Goal: Task Accomplishment & Management: Manage account settings

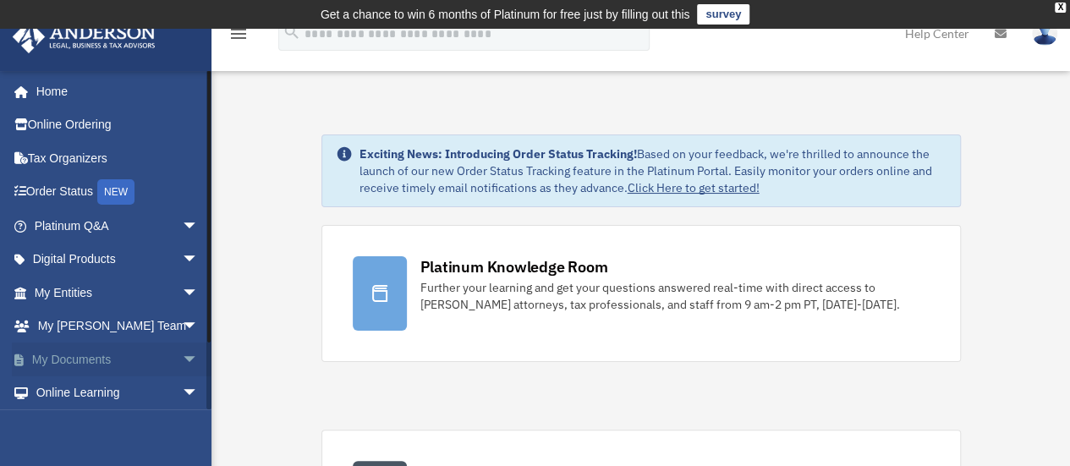
click at [182, 360] on span "arrow_drop_down" at bounding box center [199, 360] width 34 height 35
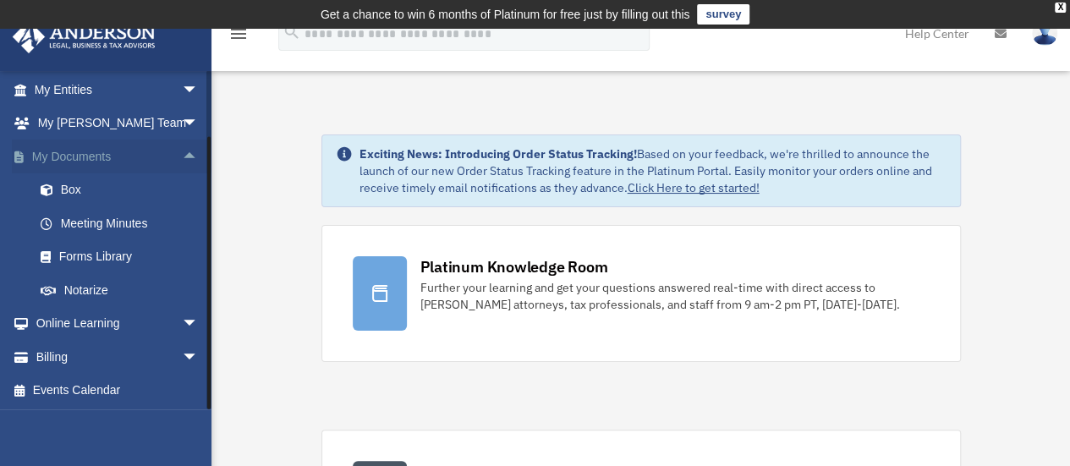
scroll to position [204, 0]
click at [69, 189] on link "Box" at bounding box center [124, 190] width 200 height 34
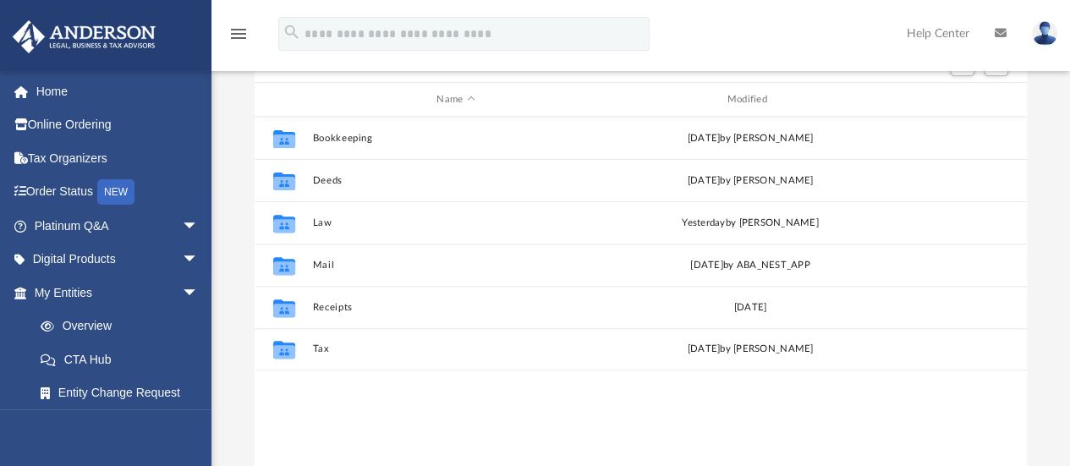
scroll to position [254, 0]
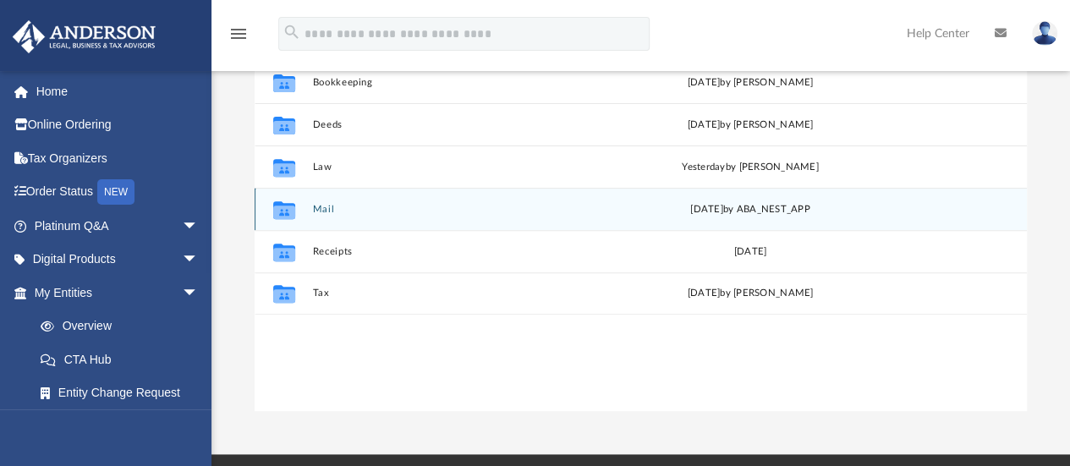
click at [279, 213] on icon "grid" at bounding box center [284, 210] width 22 height 18
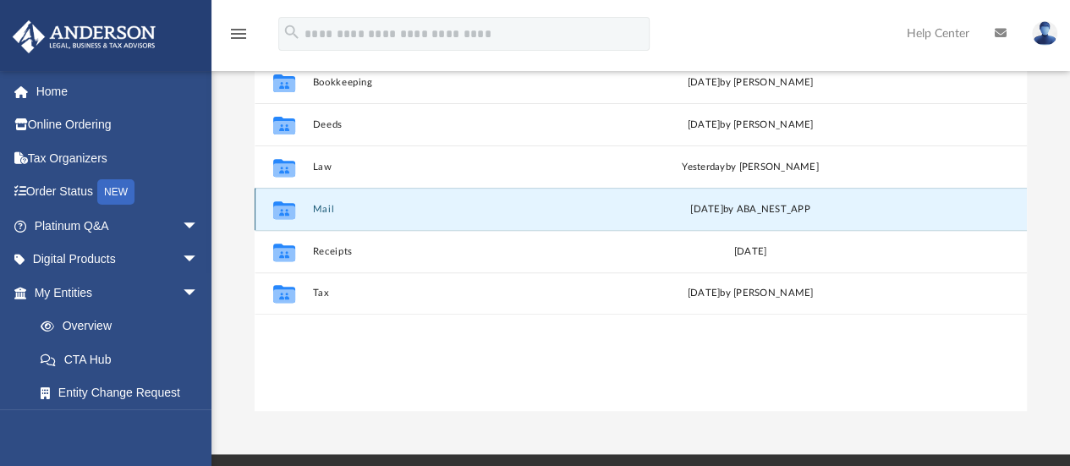
click at [326, 212] on button "Mail" at bounding box center [455, 209] width 287 height 11
click at [322, 204] on button "Mail" at bounding box center [455, 209] width 287 height 11
click at [331, 212] on button "Mail" at bounding box center [455, 209] width 287 height 11
click at [302, 208] on div "Collaborated Folder" at bounding box center [284, 209] width 42 height 27
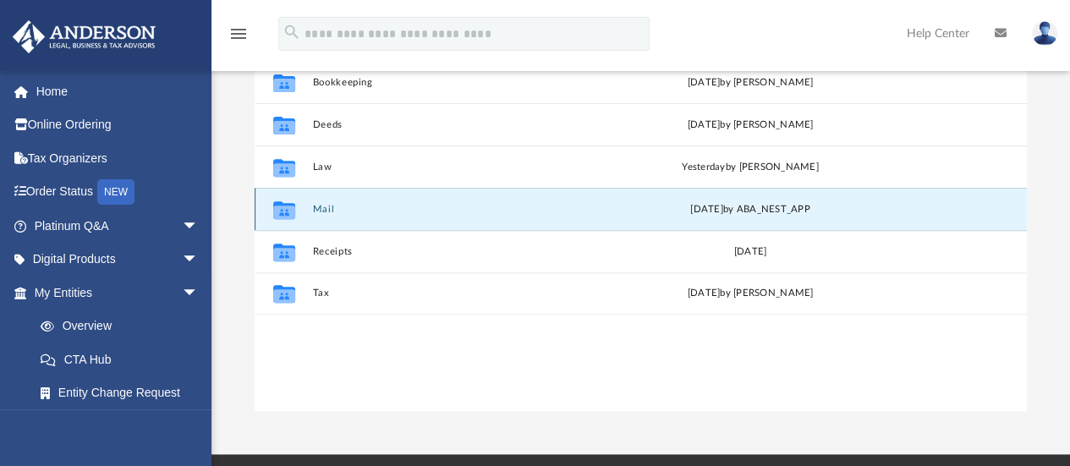
click at [360, 206] on button "Mail" at bounding box center [455, 209] width 287 height 11
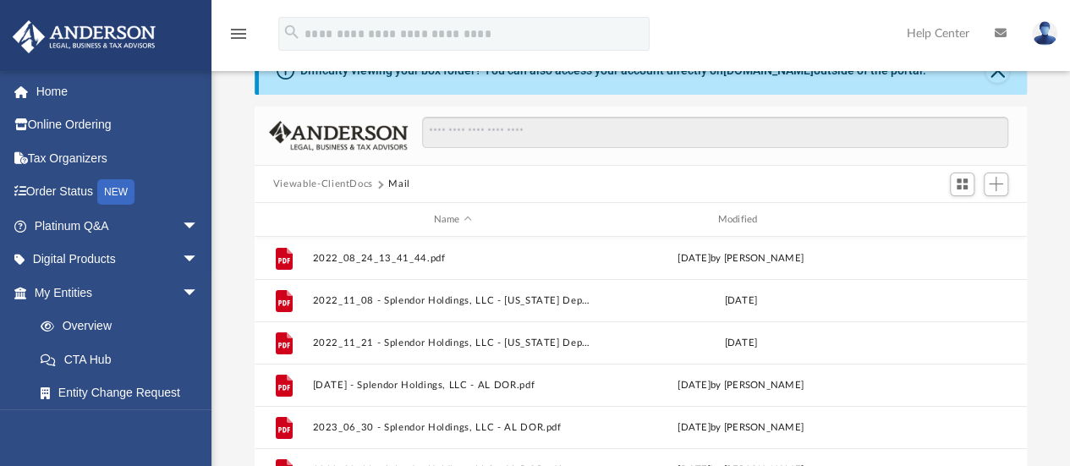
scroll to position [423, 0]
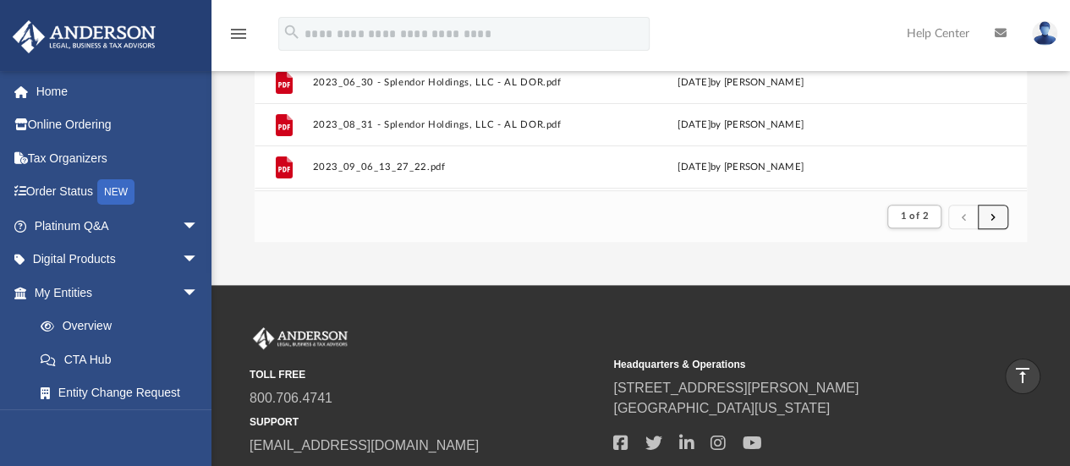
click at [998, 221] on button "submit" at bounding box center [993, 217] width 30 height 25
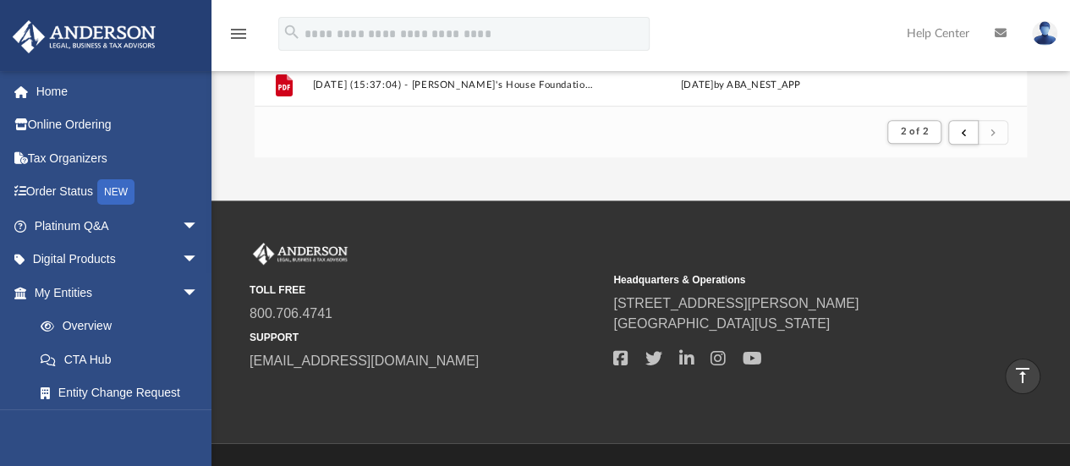
scroll to position [338, 0]
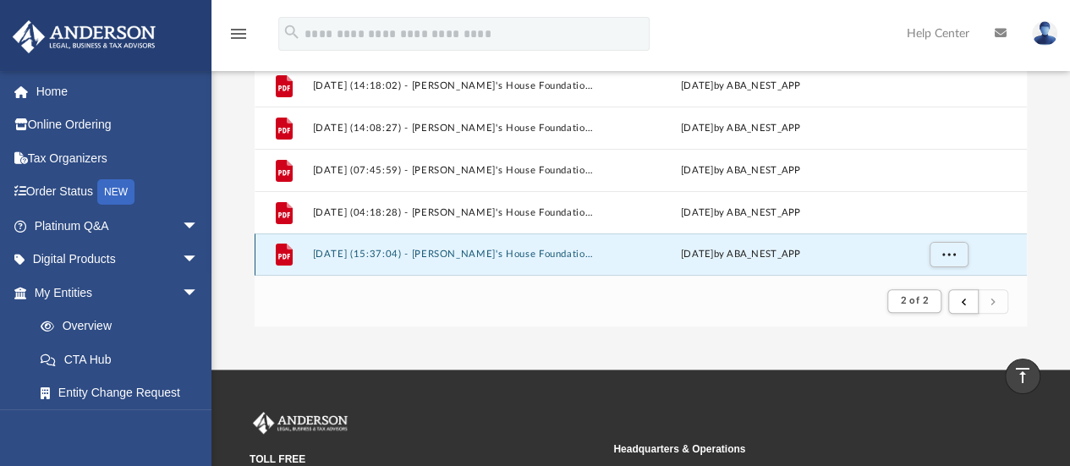
click at [496, 252] on button "[DATE] (15:37:04) - [PERSON_NAME]'s House Foundation - Mail from Sunoco Busines…" at bounding box center [452, 255] width 281 height 11
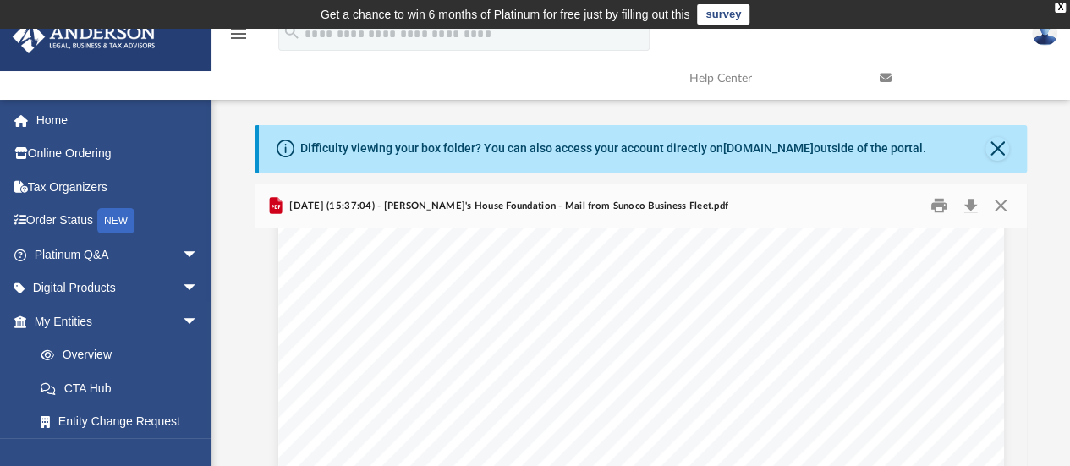
scroll to position [846, 0]
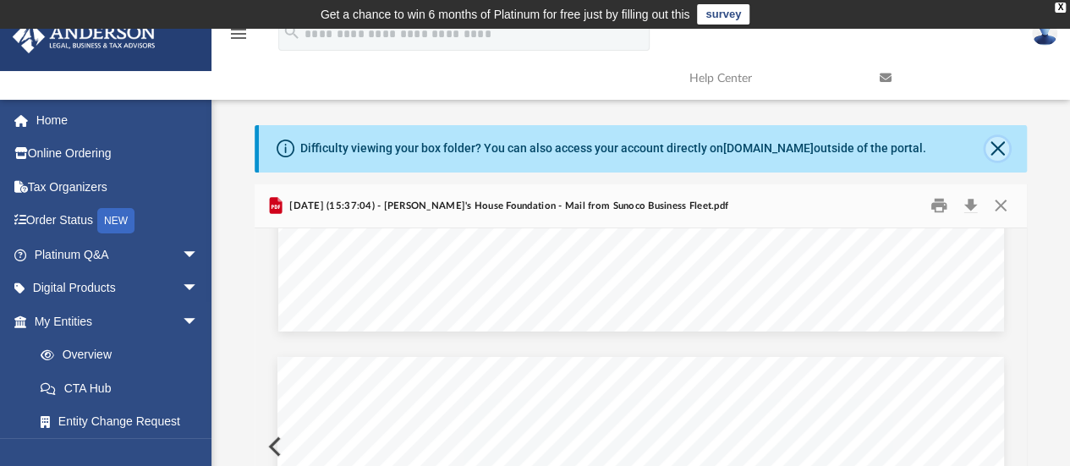
click at [996, 148] on button "Close" at bounding box center [997, 149] width 24 height 24
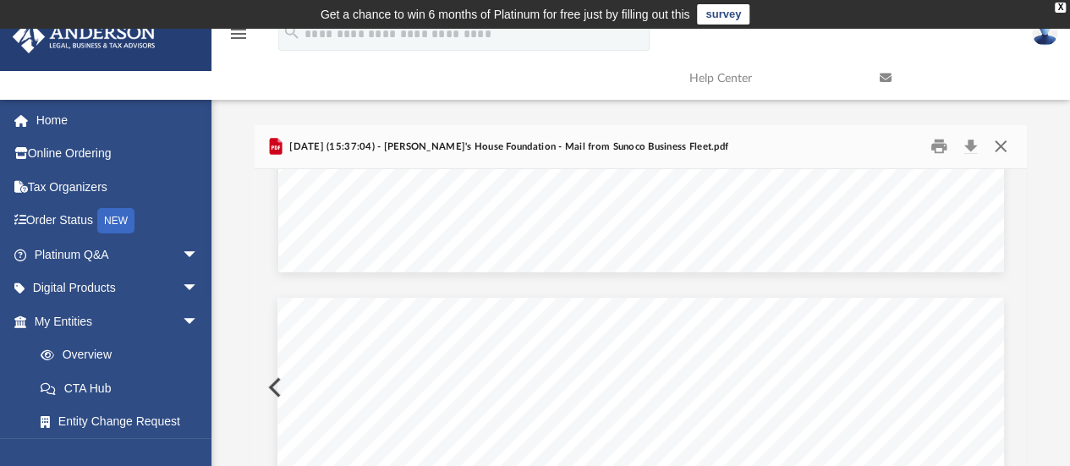
click at [1005, 143] on button "Close" at bounding box center [1000, 147] width 30 height 26
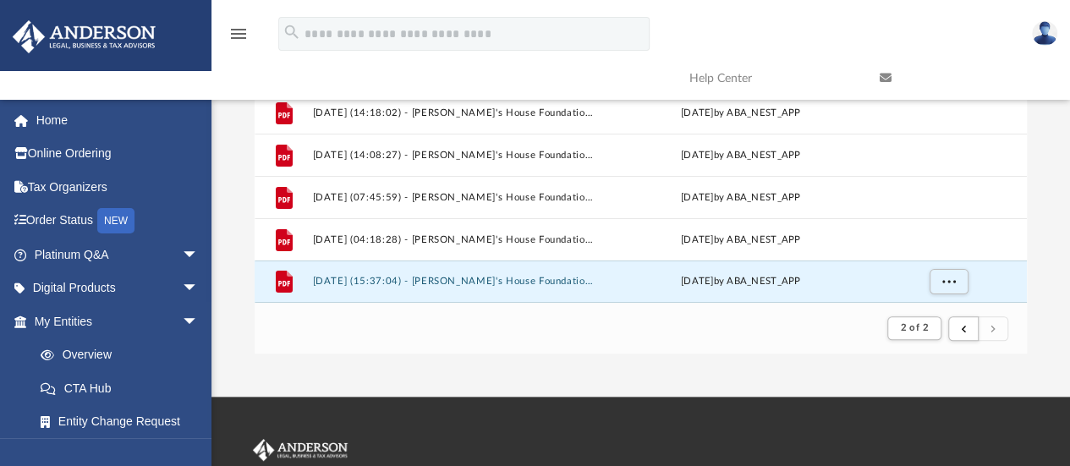
scroll to position [254, 0]
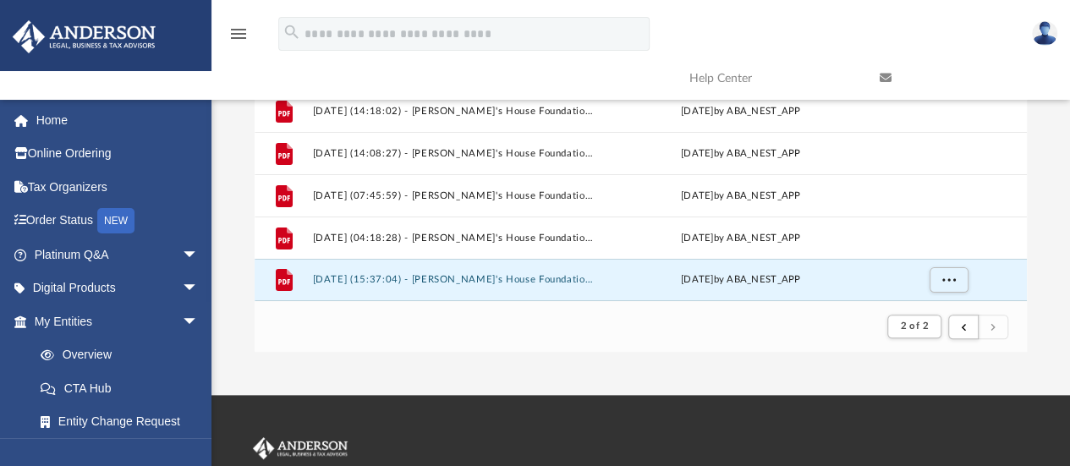
click at [1050, 38] on img at bounding box center [1044, 33] width 25 height 25
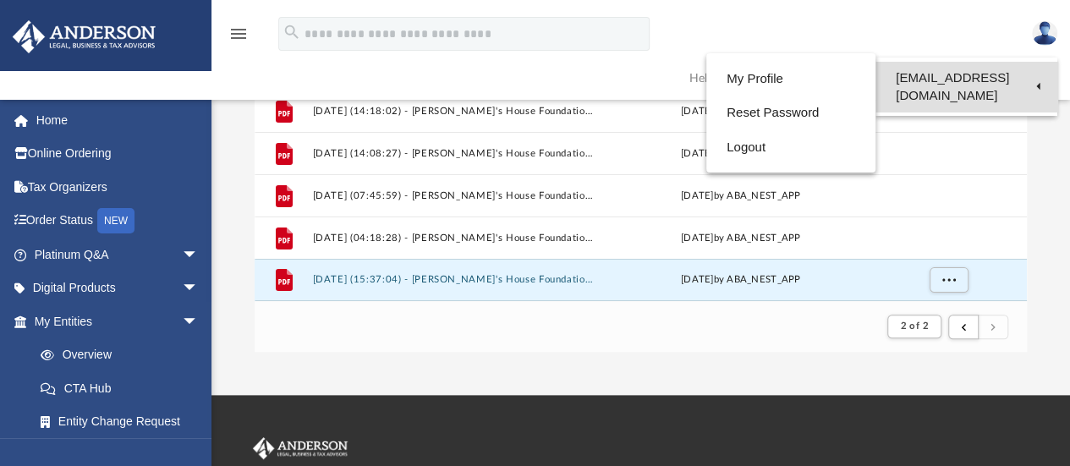
click at [940, 75] on link "[EMAIL_ADDRESS][DOMAIN_NAME]" at bounding box center [967, 87] width 182 height 50
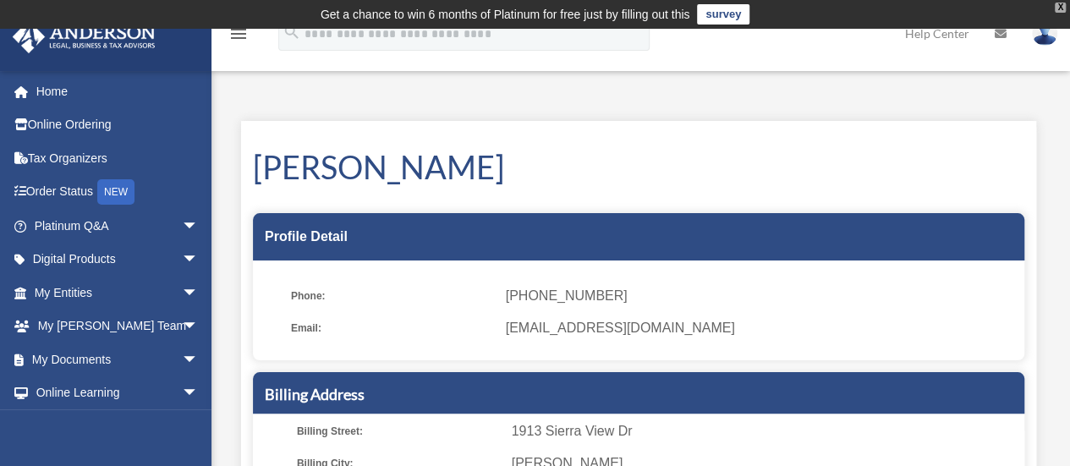
click at [1062, 7] on div "X" at bounding box center [1060, 8] width 11 height 10
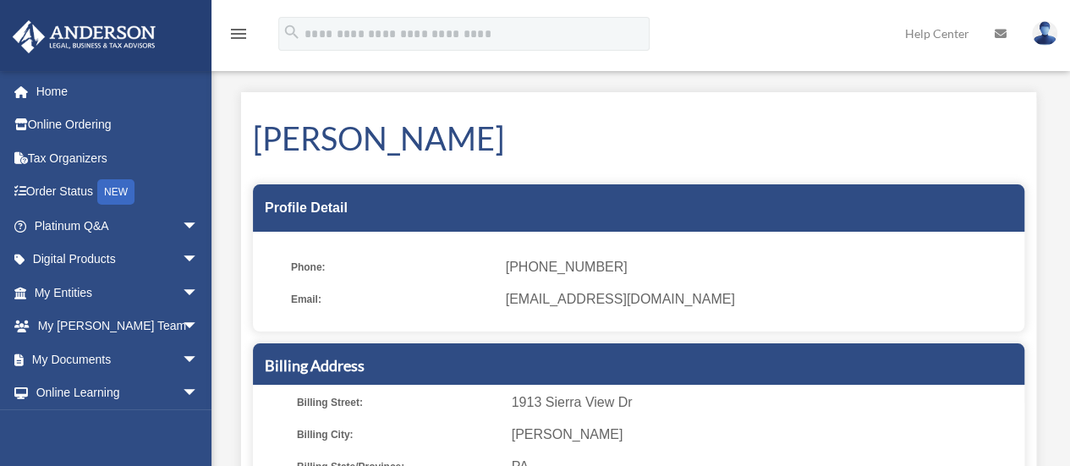
click at [1047, 36] on img at bounding box center [1044, 33] width 25 height 25
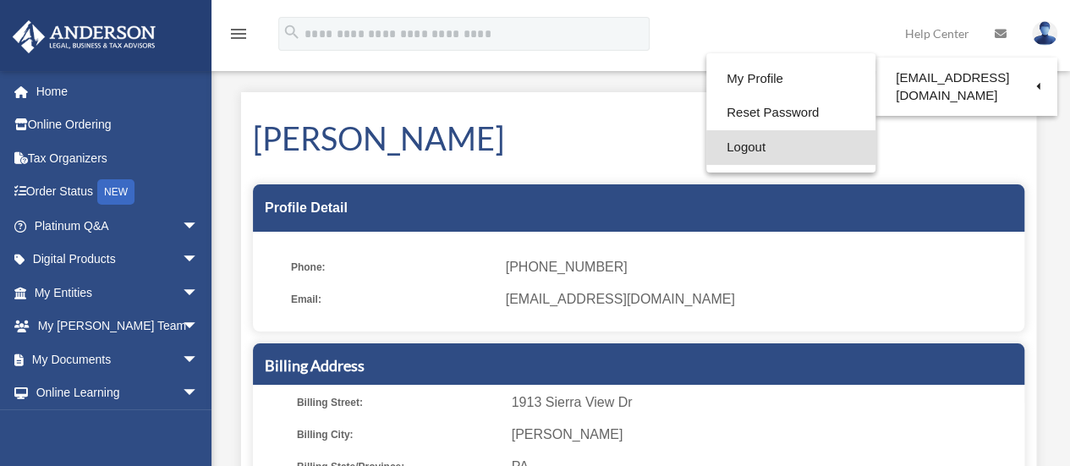
click at [706, 150] on link "Logout" at bounding box center [790, 147] width 169 height 35
